Goal: Task Accomplishment & Management: Manage account settings

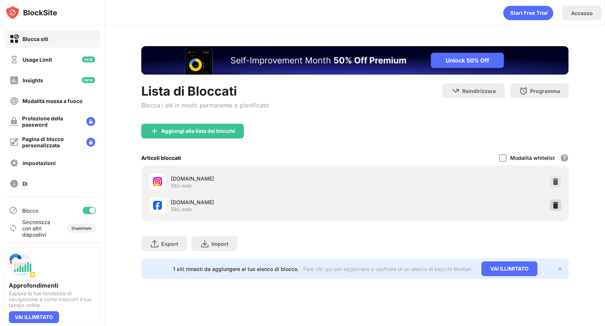
click at [556, 206] on img at bounding box center [555, 205] width 7 height 7
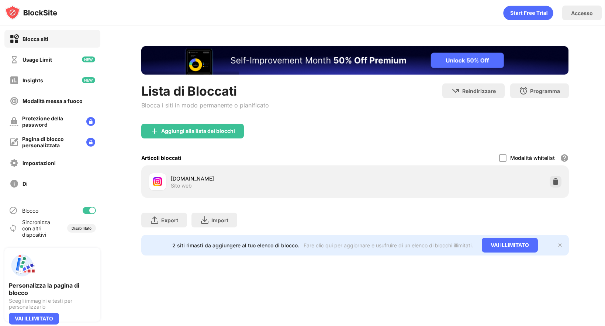
click at [557, 144] on div "Aggiungi alla lista dei blocchi" at bounding box center [354, 137] width 427 height 27
click at [554, 183] on img at bounding box center [555, 181] width 7 height 7
